Goal: Find contact information: Find contact information

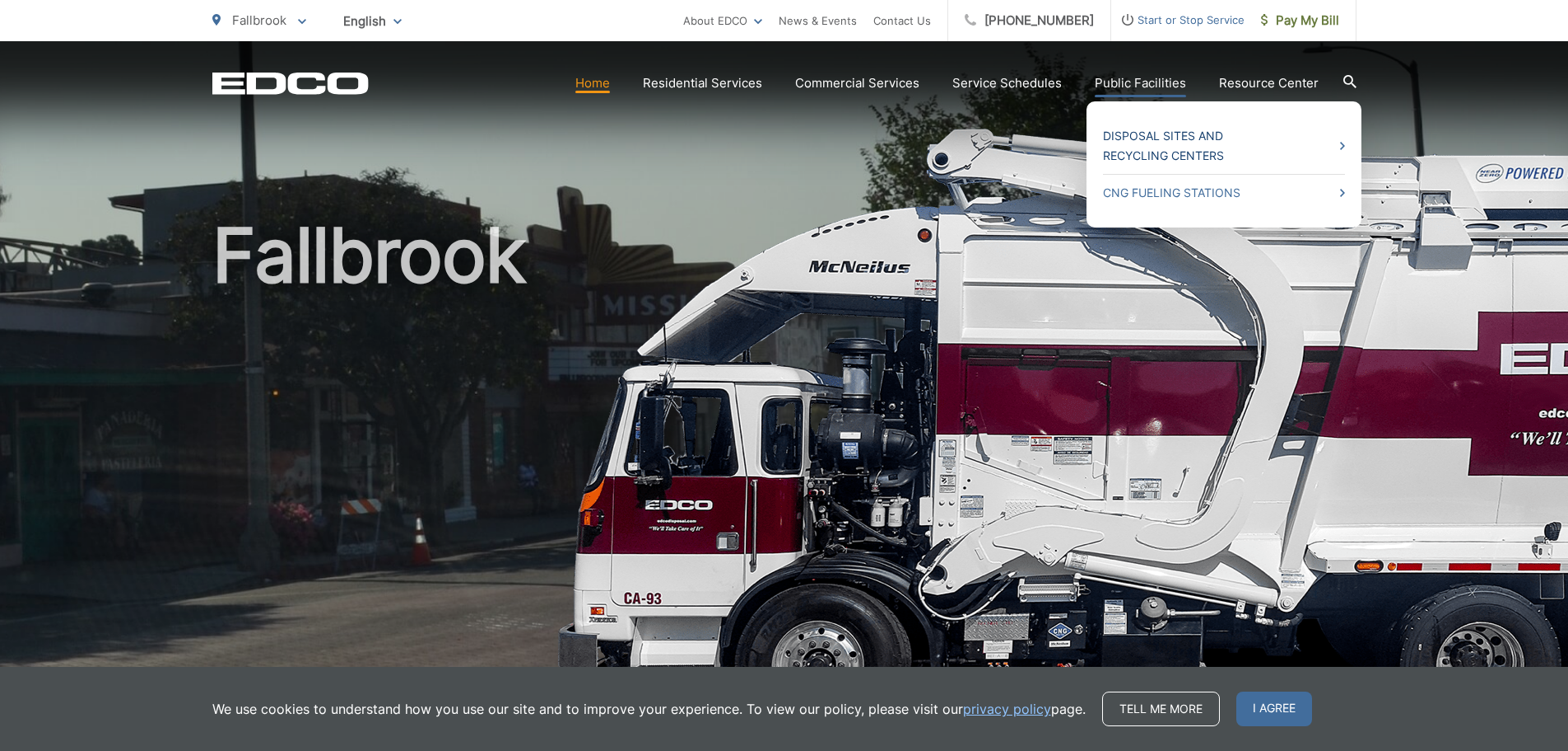
click at [1153, 132] on link "Disposal Sites and Recycling Centers" at bounding box center [1224, 145] width 242 height 39
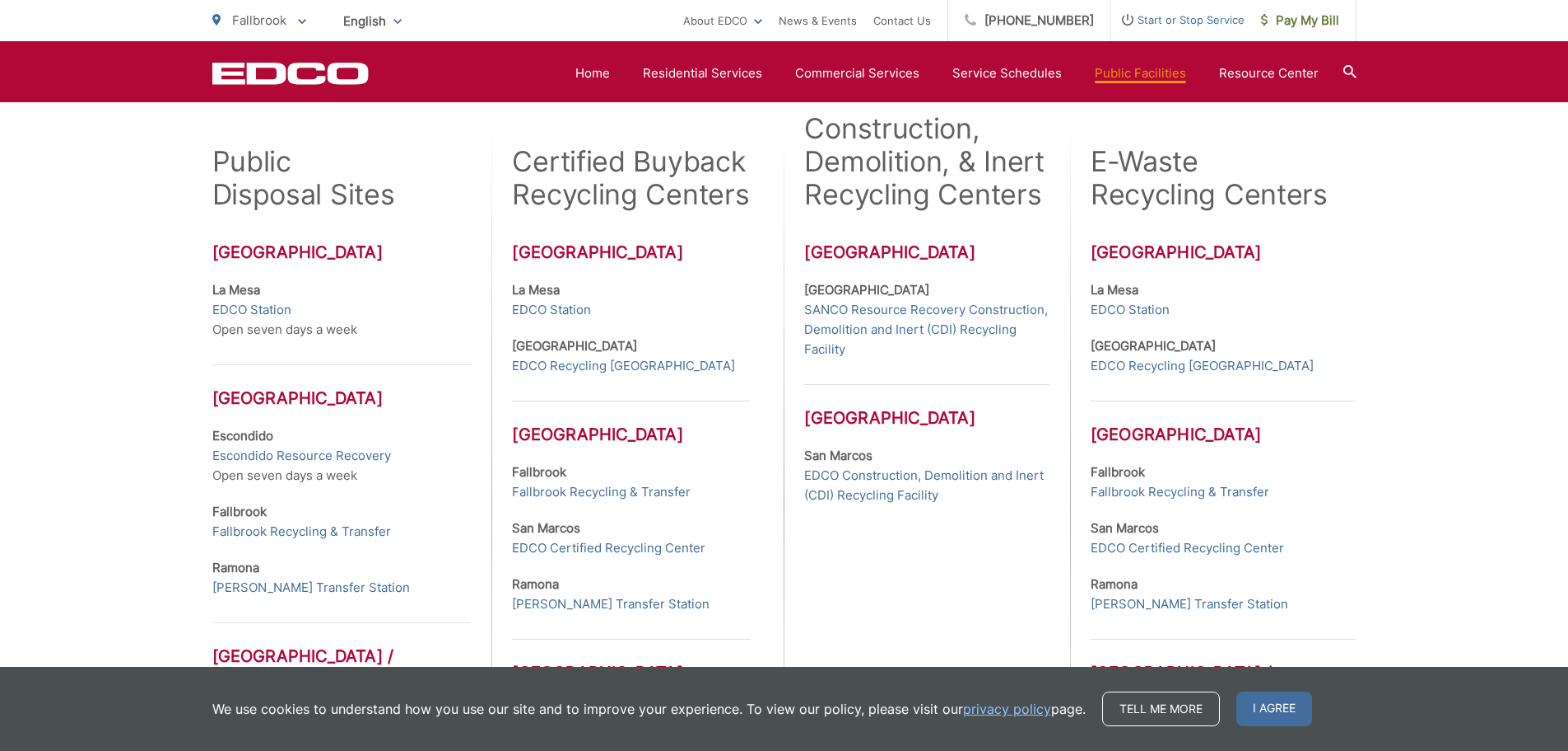
scroll to position [471, 0]
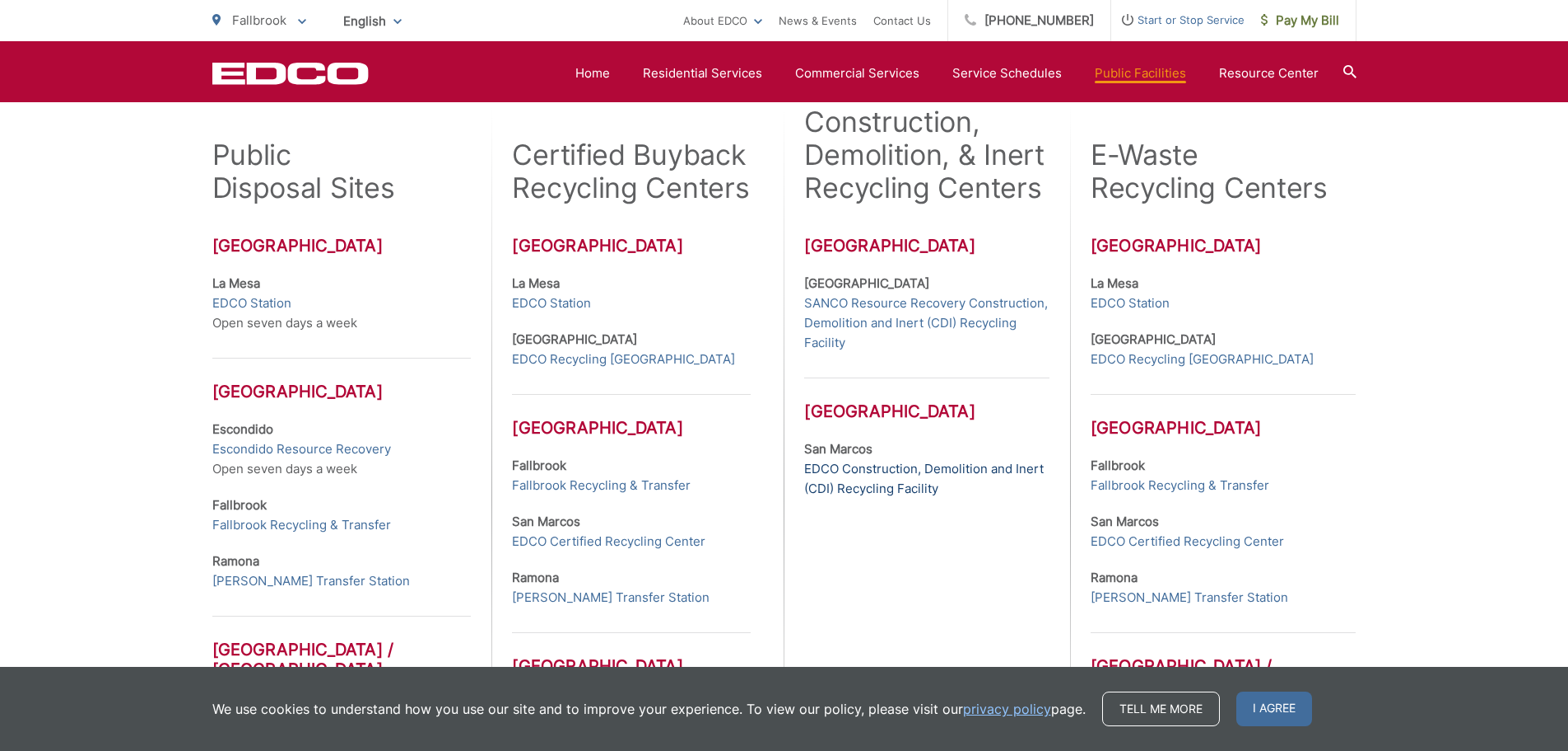
click at [885, 468] on link "EDCO Construction, Demolition and Inert (CDI) Recycling Facility" at bounding box center [926, 478] width 245 height 39
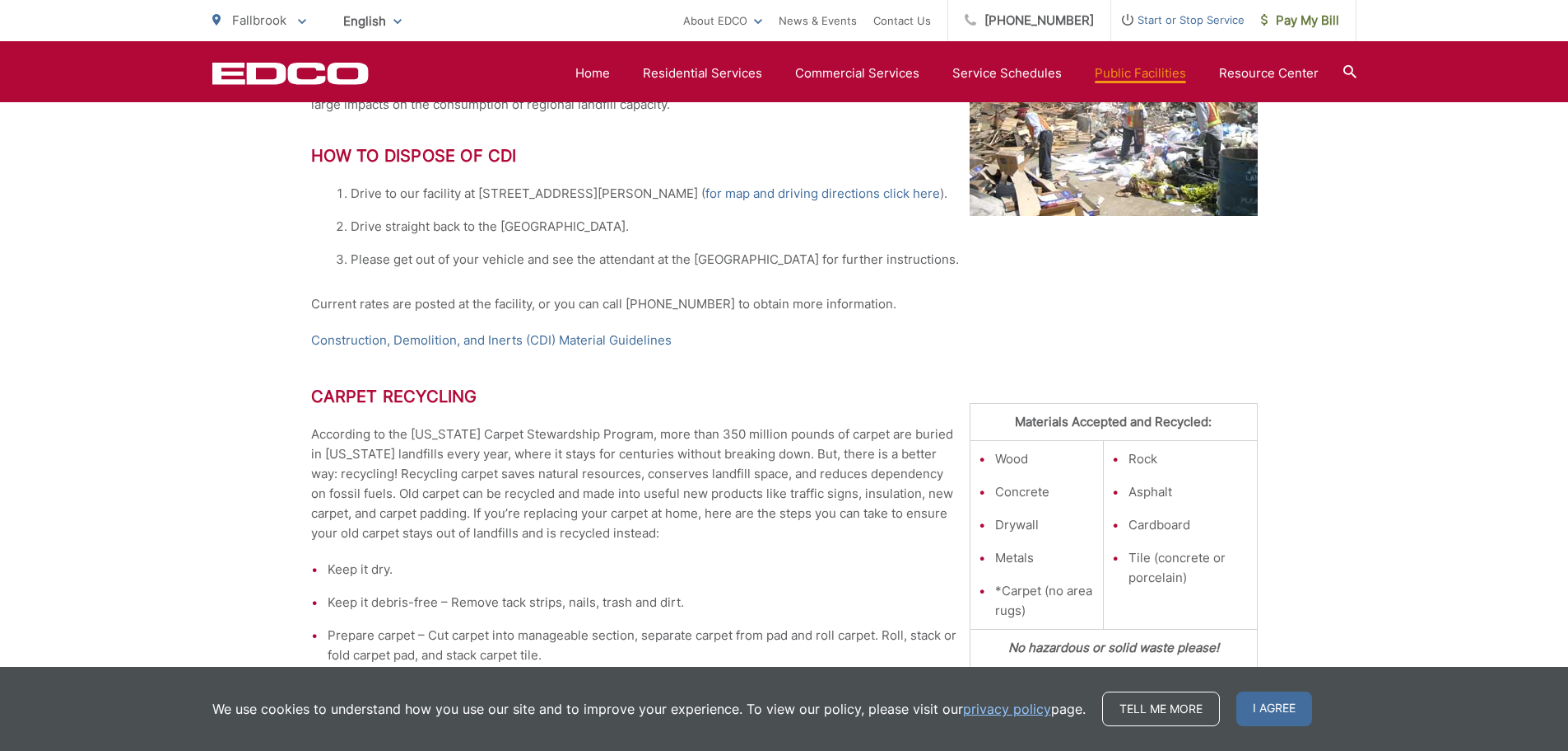
scroll to position [494, 0]
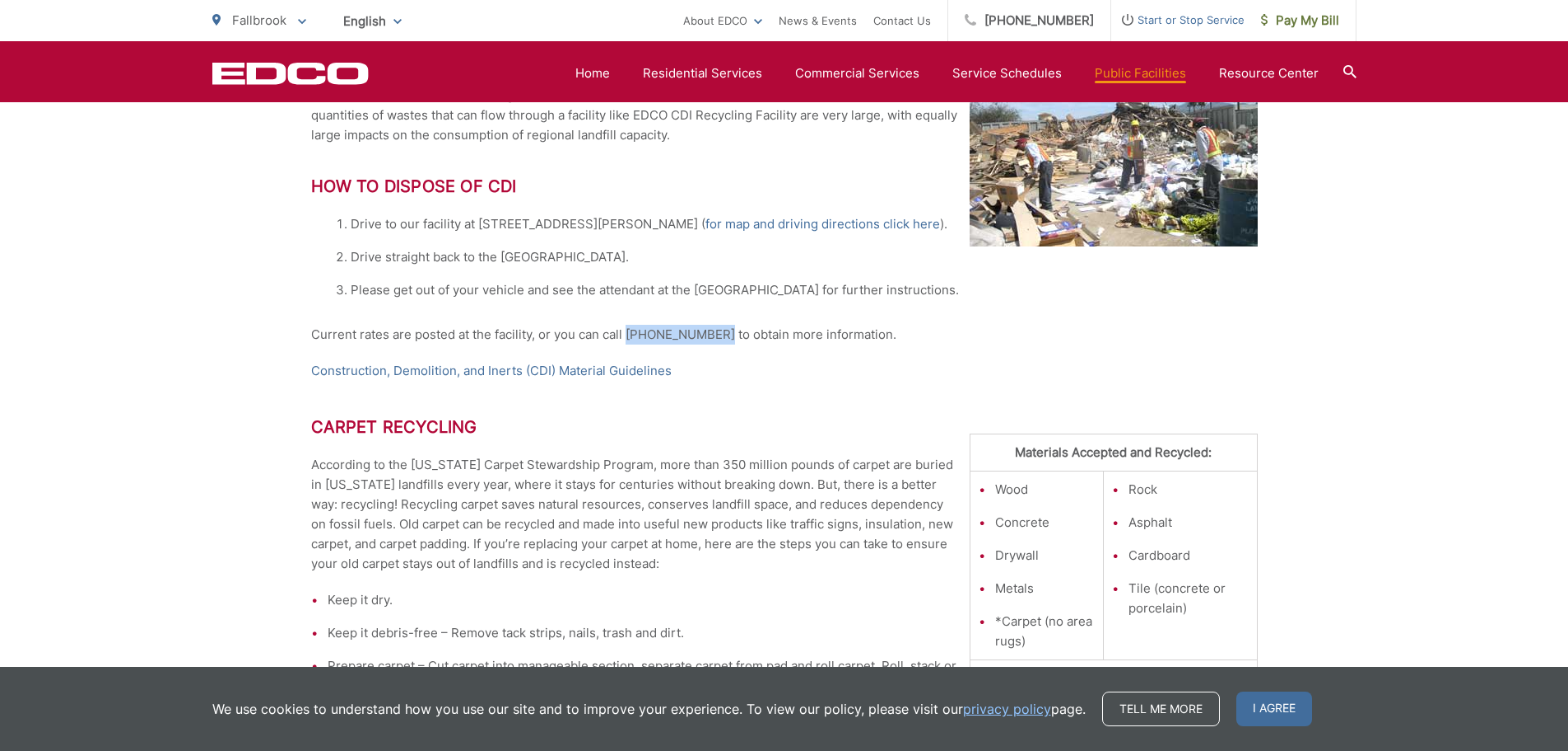
drag, startPoint x: 628, startPoint y: 334, endPoint x: 719, endPoint y: 334, distance: 91.0
click at [719, 334] on p "Current rates are posted at the facility, or you can call (760) 744-2700 to obt…" at bounding box center [785, 334] width 947 height 20
copy p "(760) 744-2700"
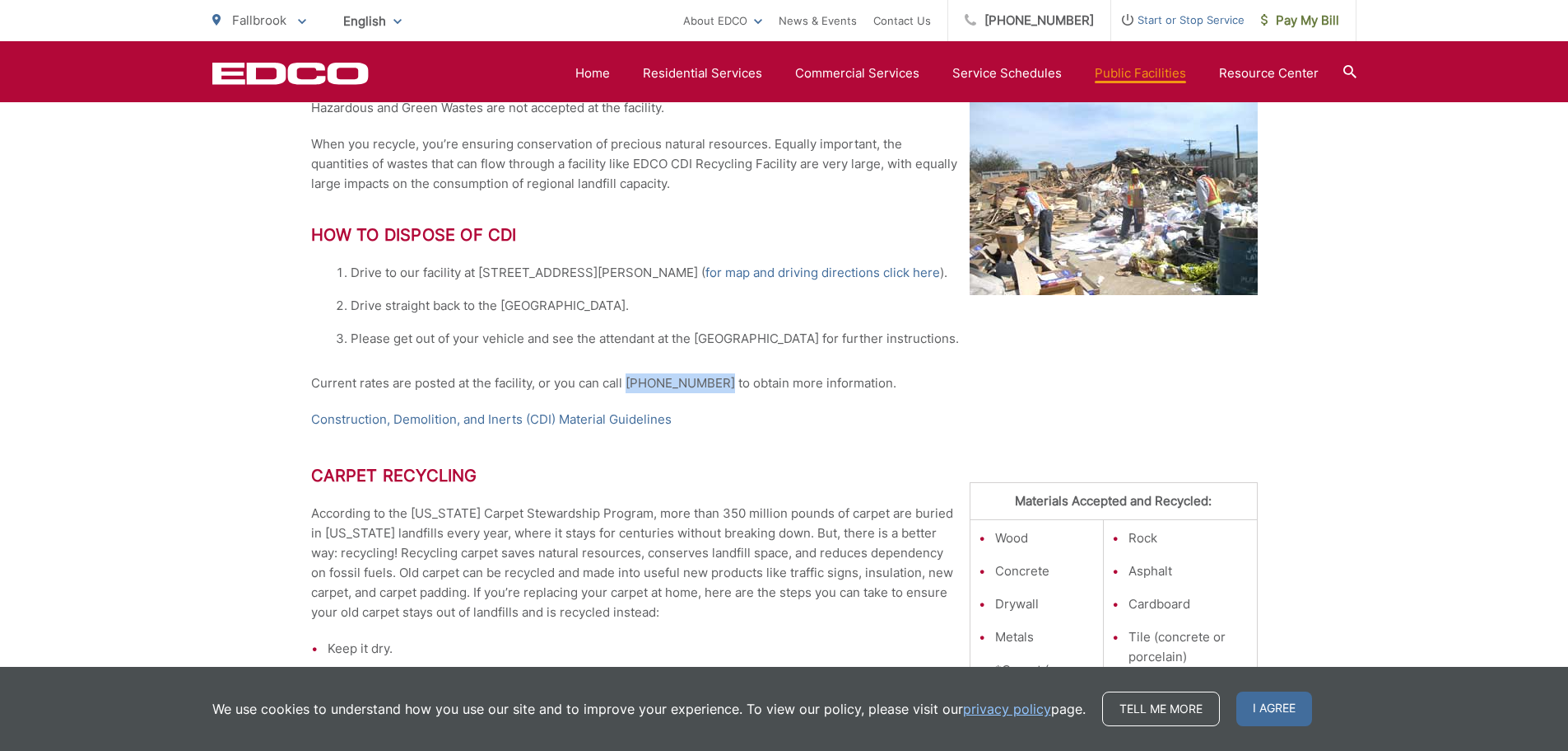
scroll to position [412, 0]
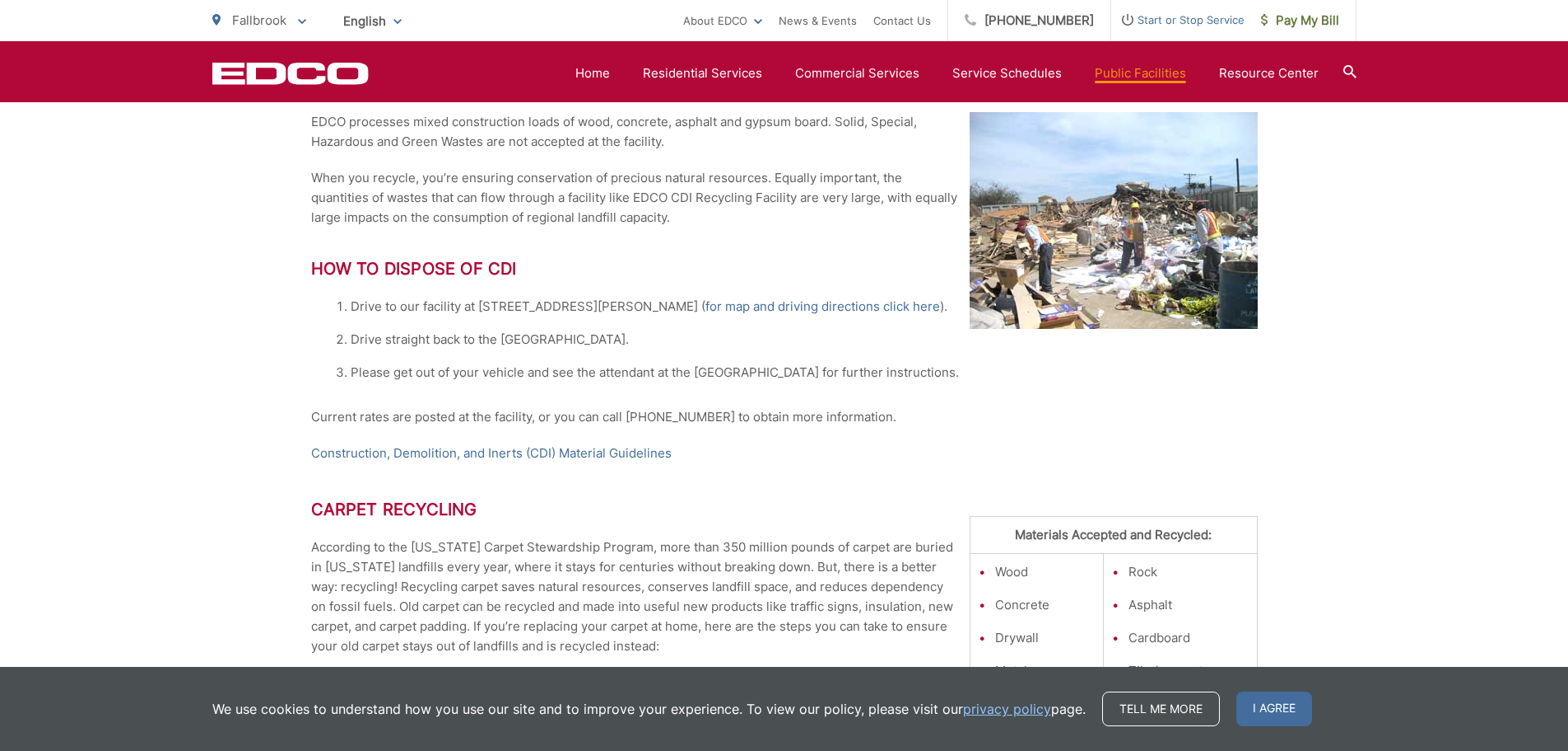
drag, startPoint x: 197, startPoint y: 177, endPoint x: 205, endPoint y: 168, distance: 12.0
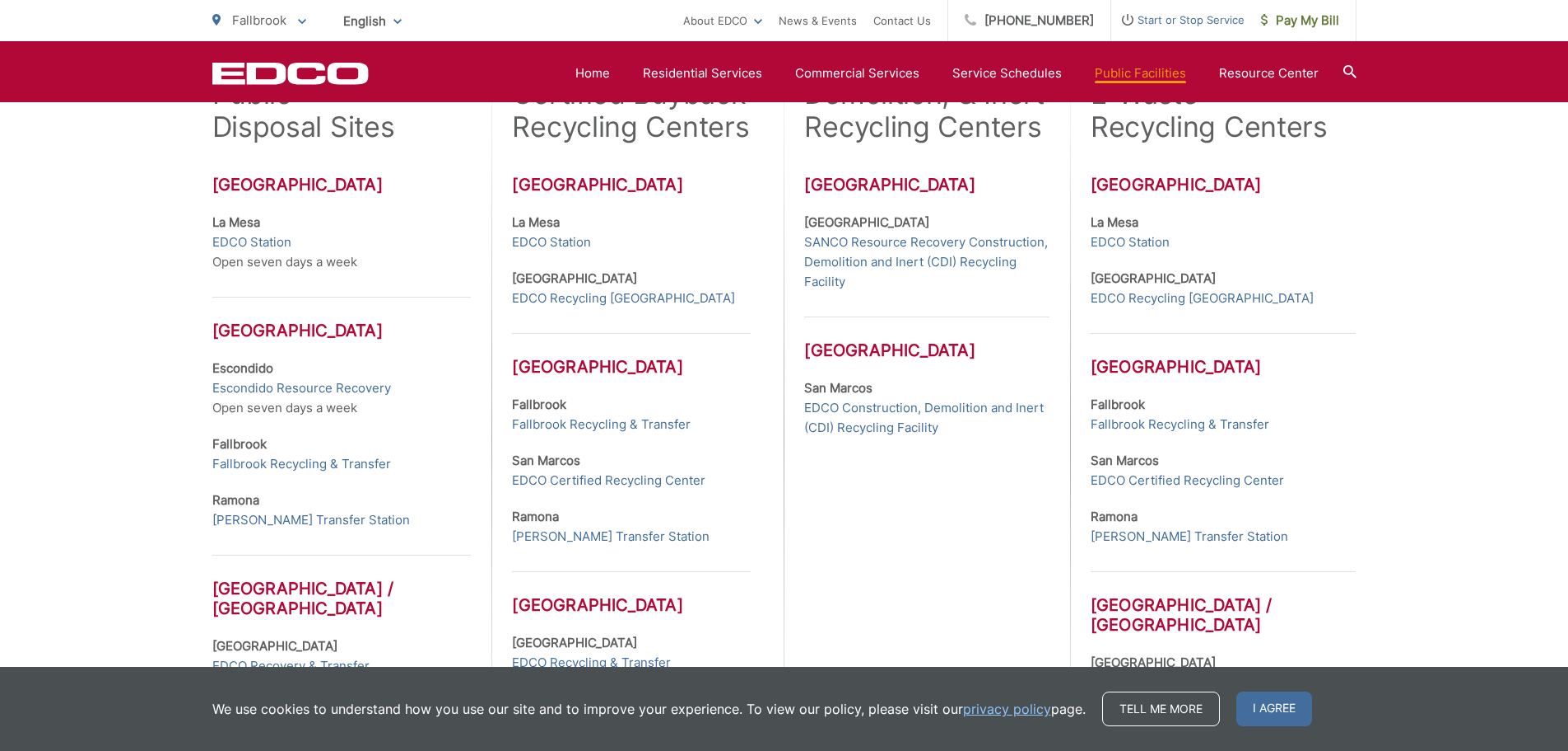
scroll to position [554, 0]
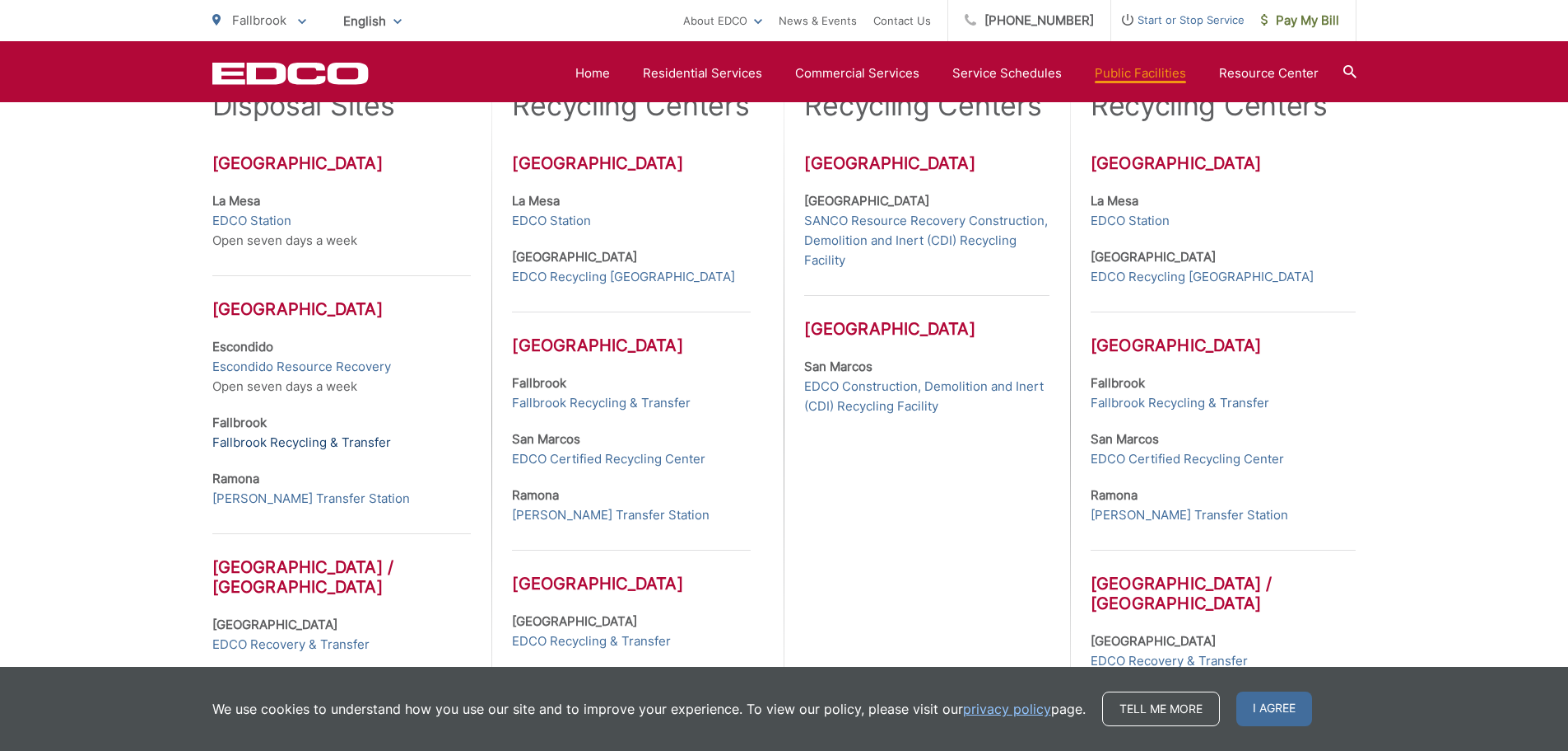
click at [312, 442] on link "Fallbrook Recycling & Transfer" at bounding box center [301, 442] width 179 height 20
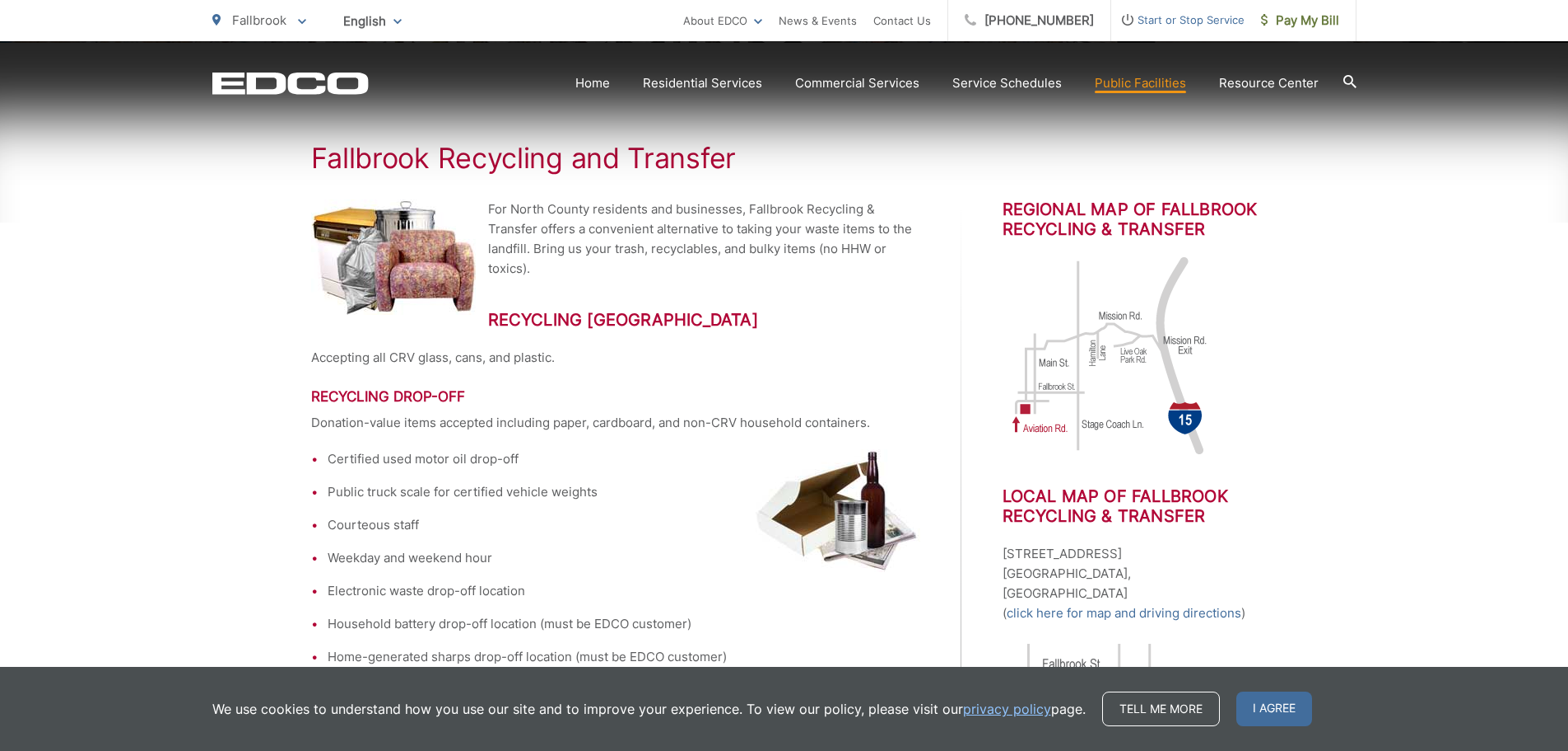
scroll to position [293, 0]
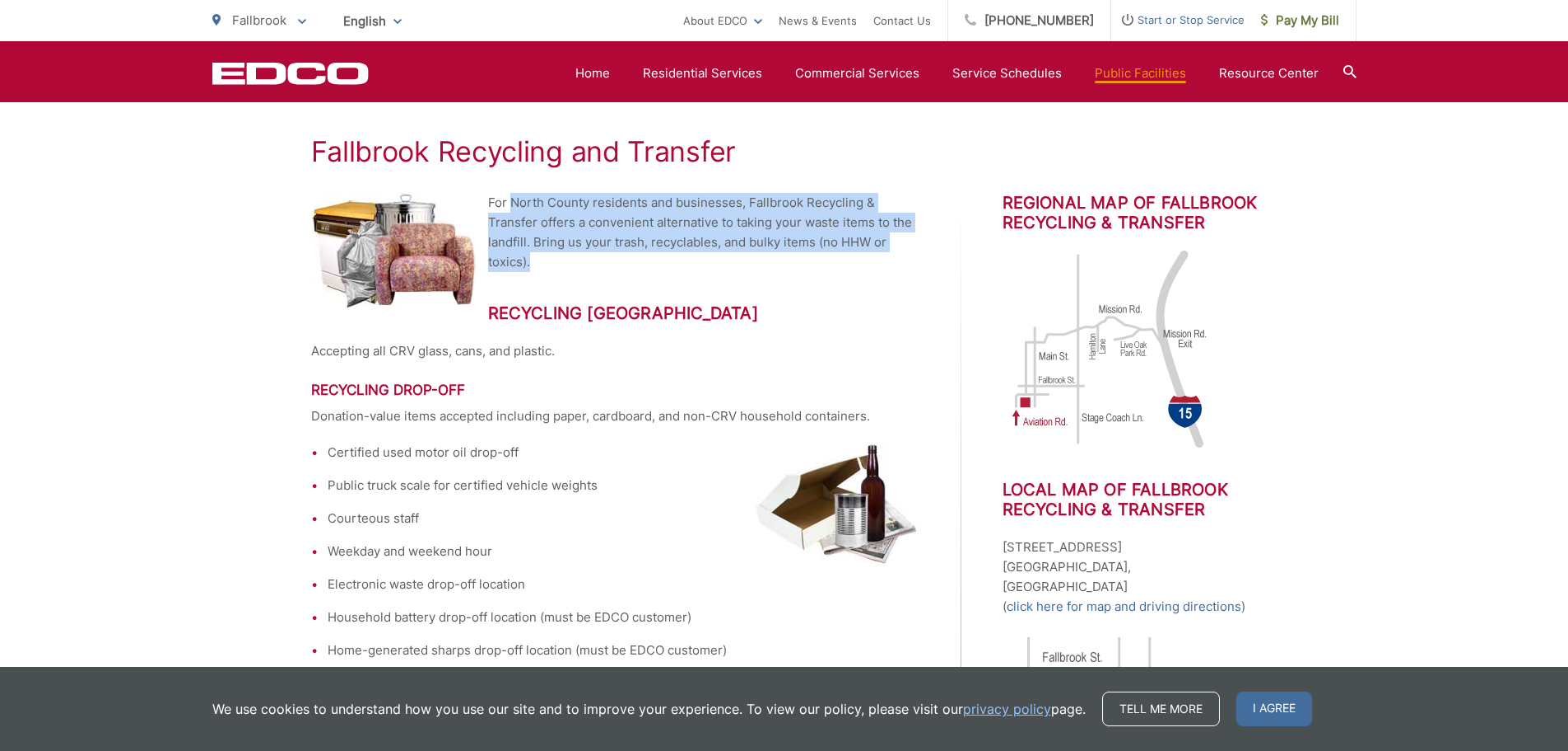
drag, startPoint x: 513, startPoint y: 205, endPoint x: 713, endPoint y: 257, distance: 206.6
click at [713, 257] on p "For North County residents and businesses, Fallbrook Recycling & Transfer offer…" at bounding box center [616, 232] width 609 height 79
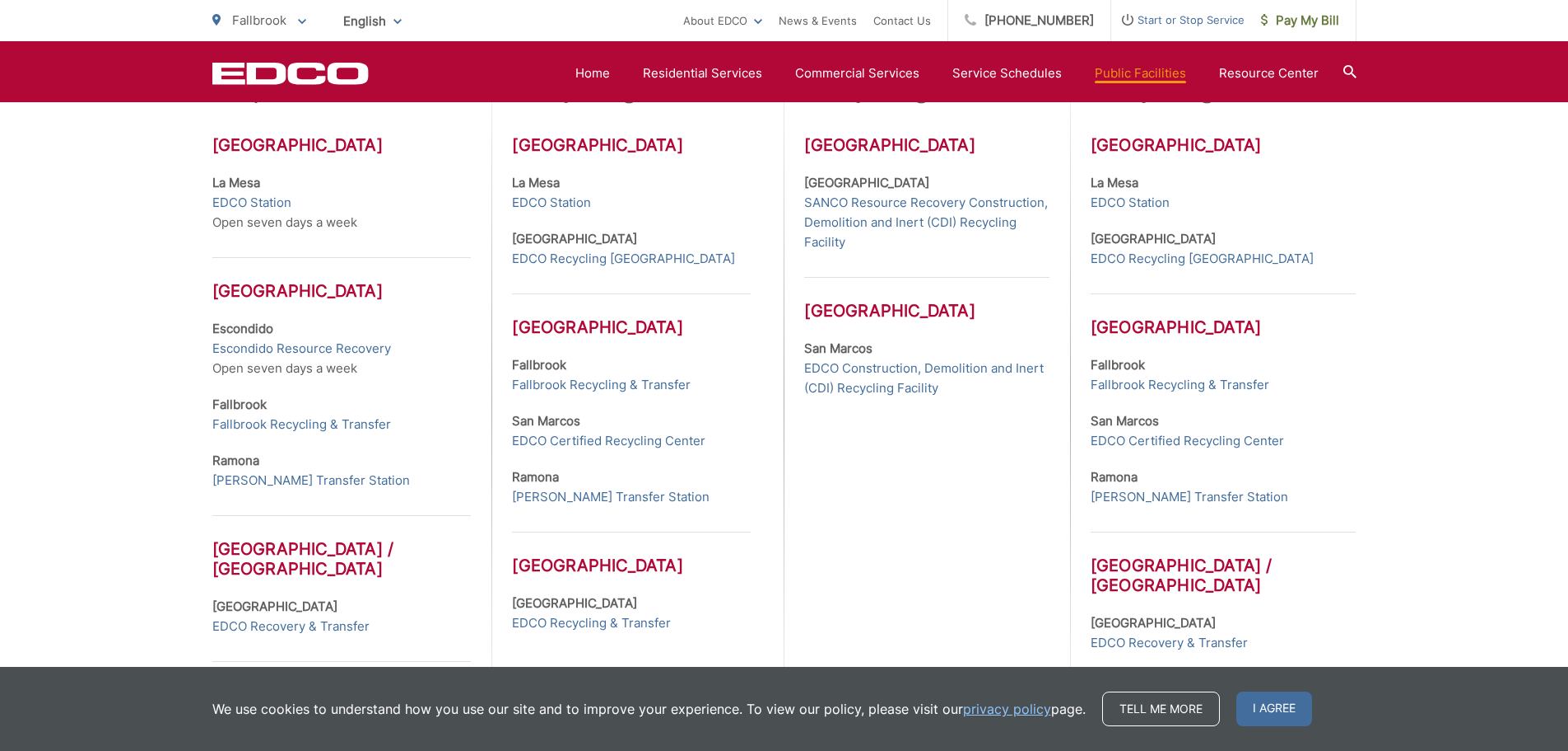
scroll to position [554, 0]
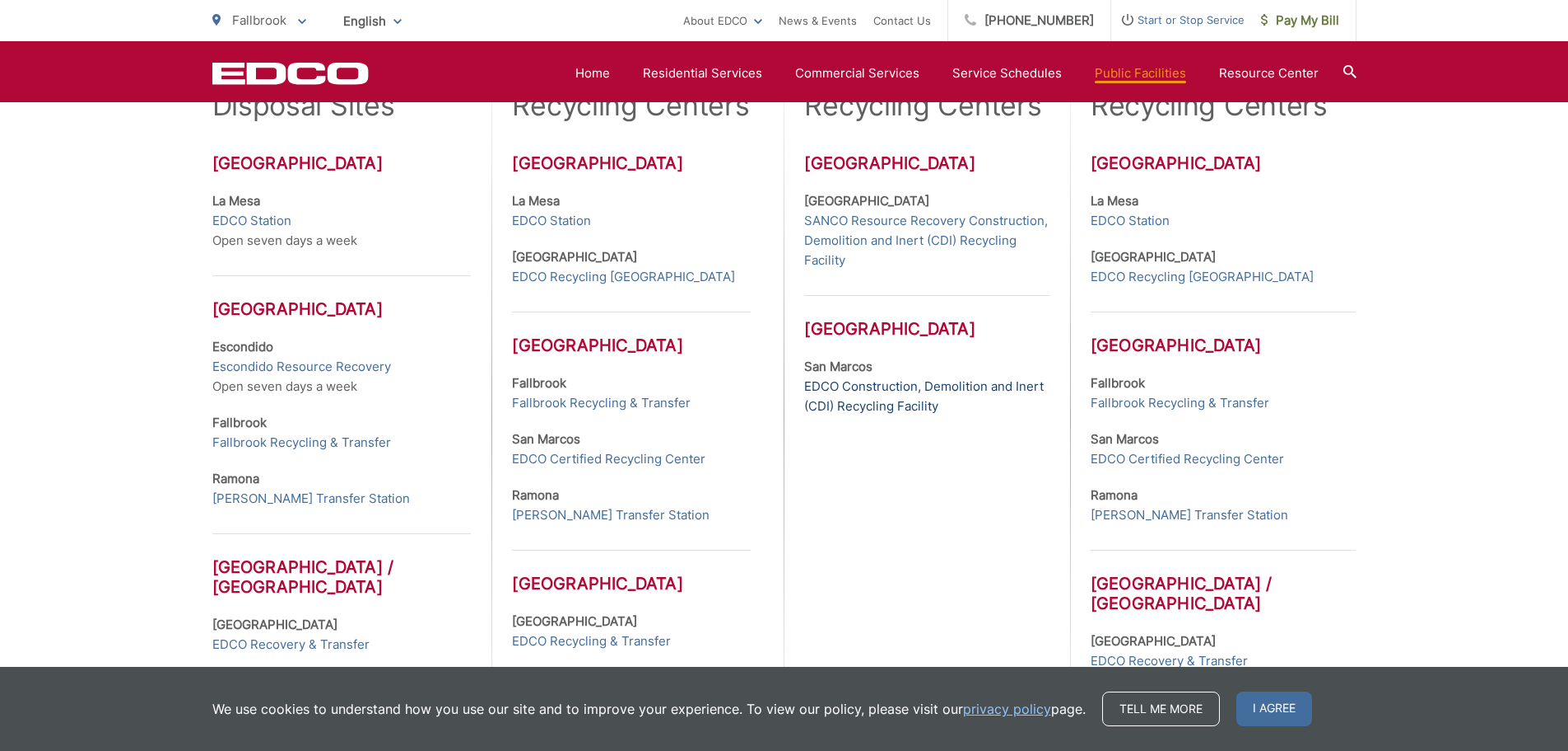
click at [870, 396] on link "EDCO Construction, Demolition and Inert (CDI) Recycling Facility" at bounding box center [926, 396] width 245 height 39
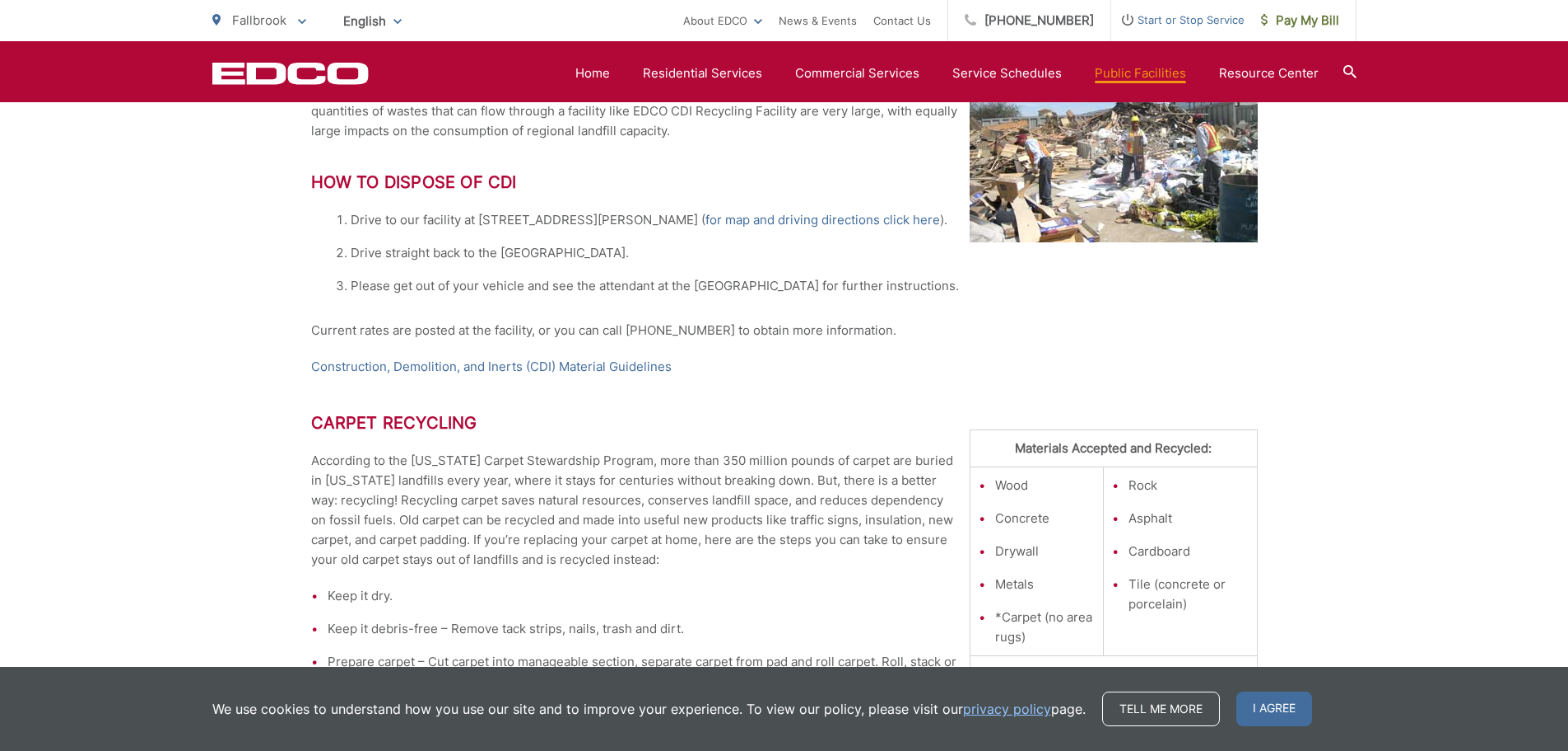
scroll to position [494, 0]
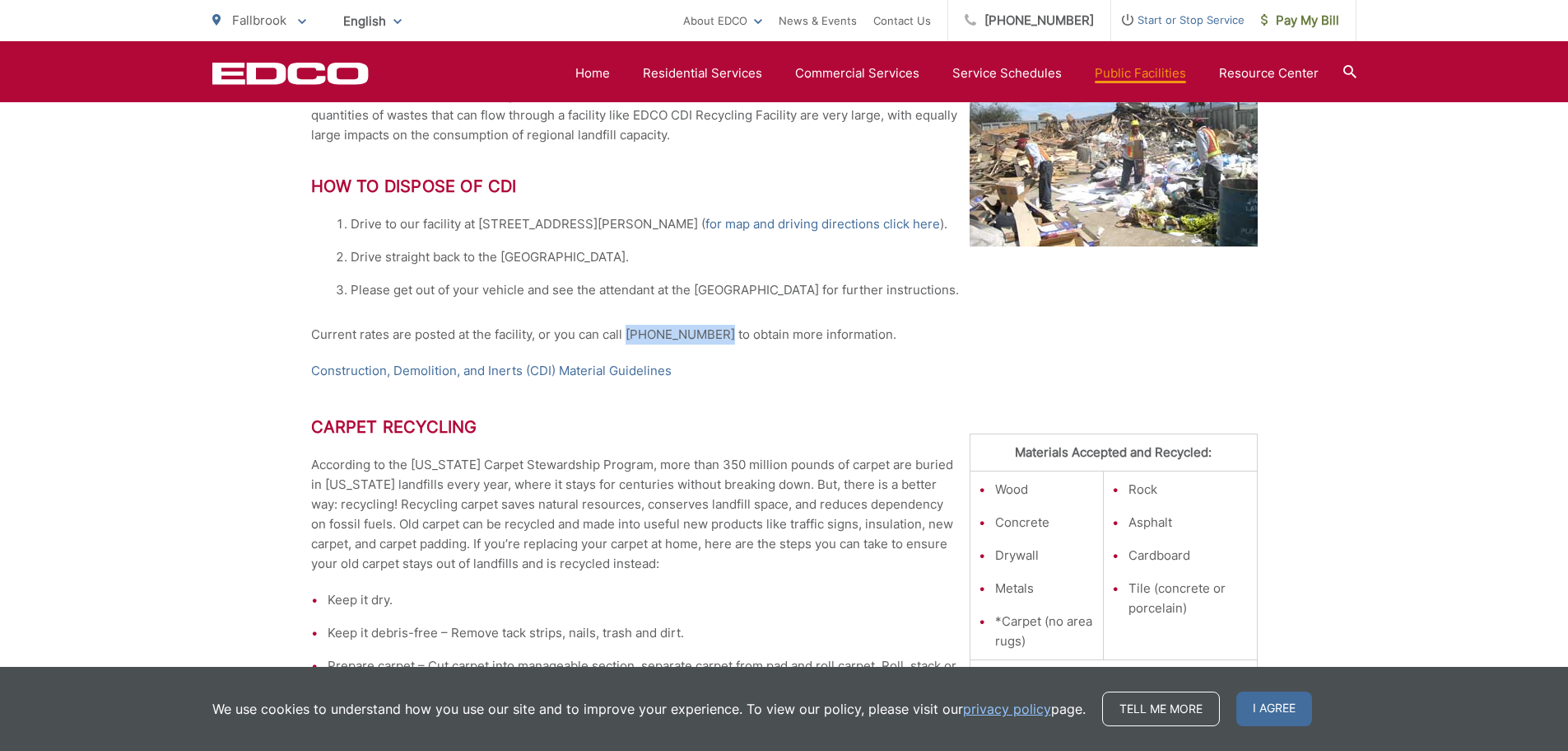
drag, startPoint x: 628, startPoint y: 332, endPoint x: 717, endPoint y: 338, distance: 89.2
click at [717, 338] on p "Current rates are posted at the facility, or you can call [PHONE_NUMBER] to obt…" at bounding box center [785, 334] width 947 height 20
copy p "[PHONE_NUMBER]"
